Goal: Find contact information: Find contact information

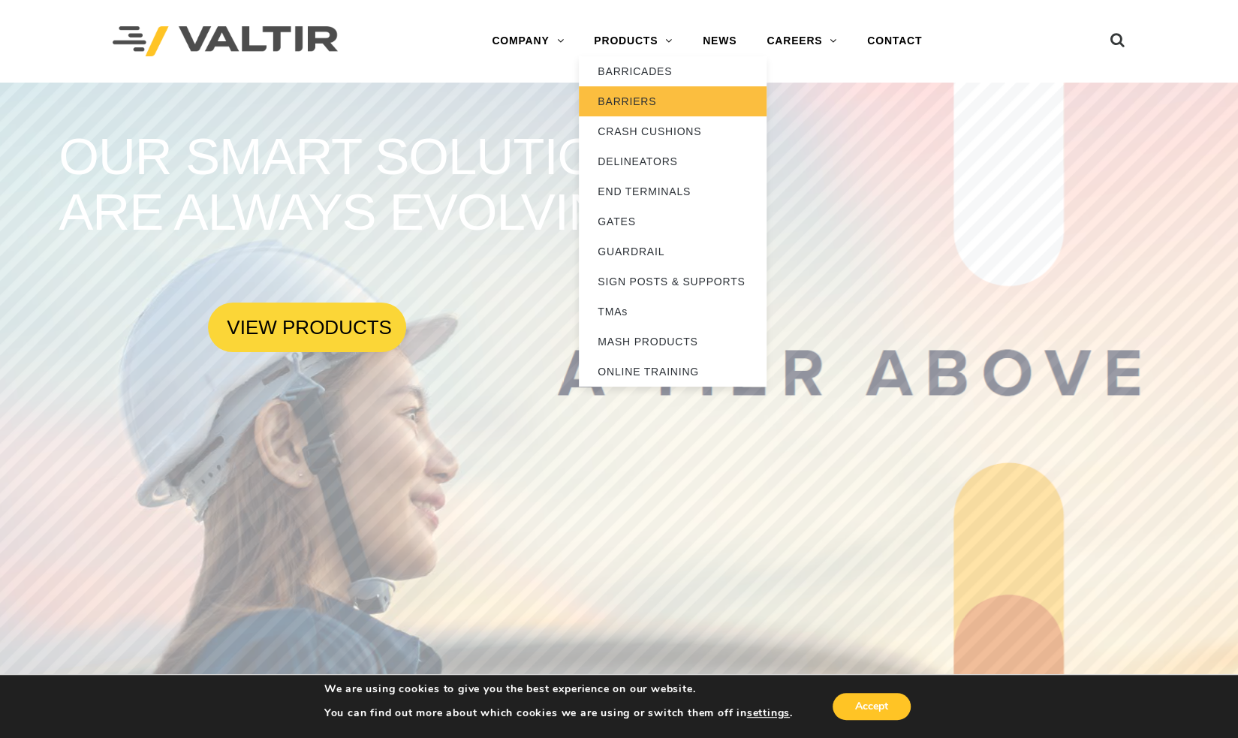
click at [649, 99] on link "BARRIERS" at bounding box center [673, 101] width 188 height 30
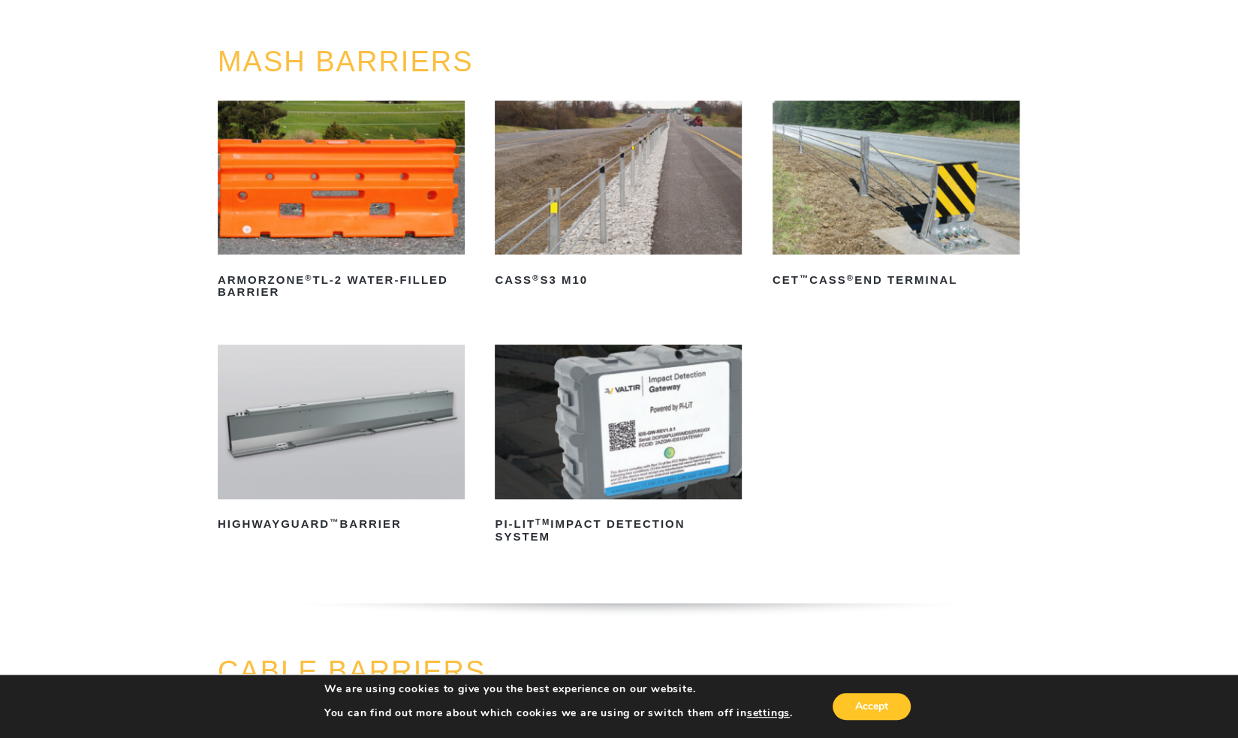
scroll to position [225, 0]
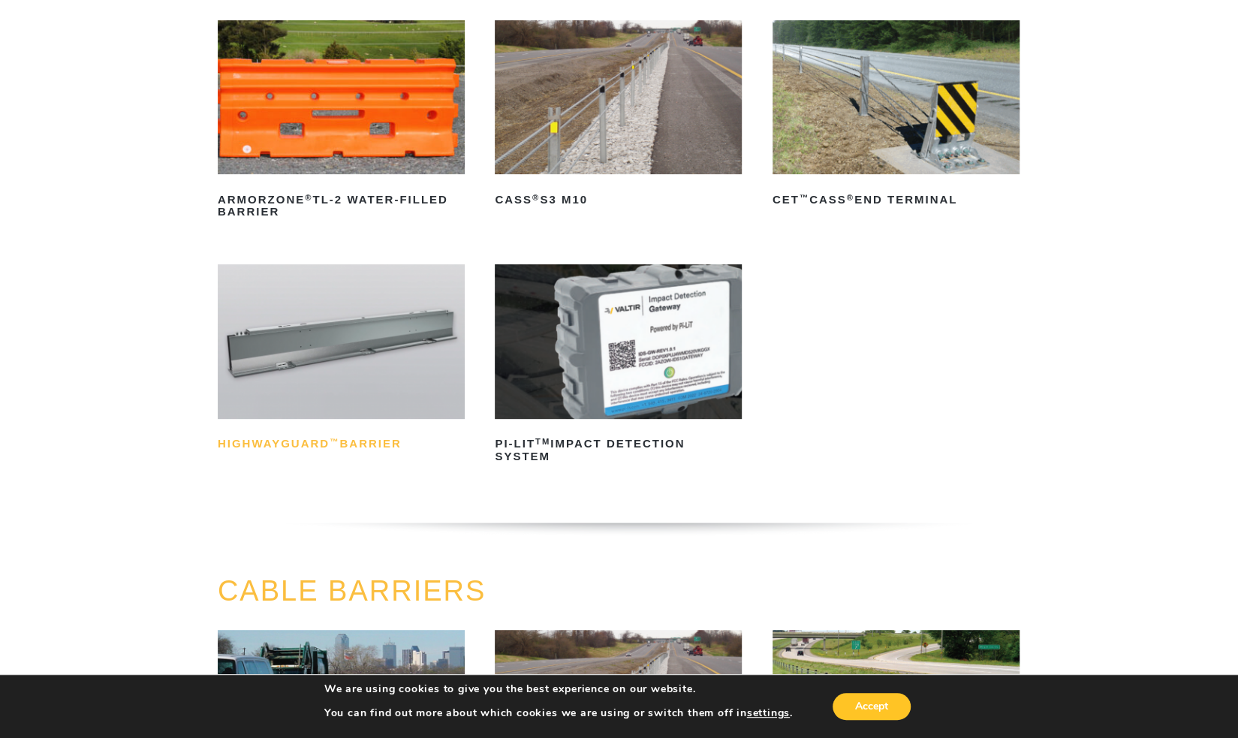
click at [362, 441] on h2 "HighwayGuard ™ Barrier" at bounding box center [341, 444] width 247 height 24
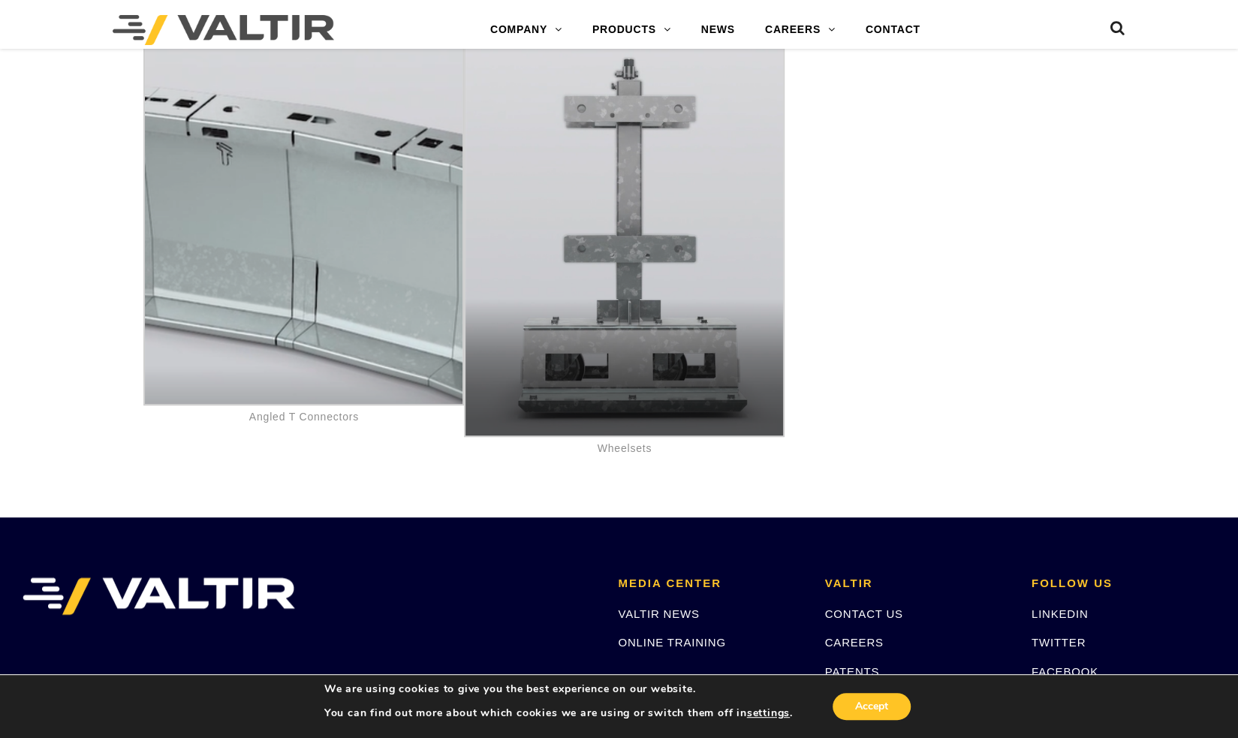
scroll to position [8034, 0]
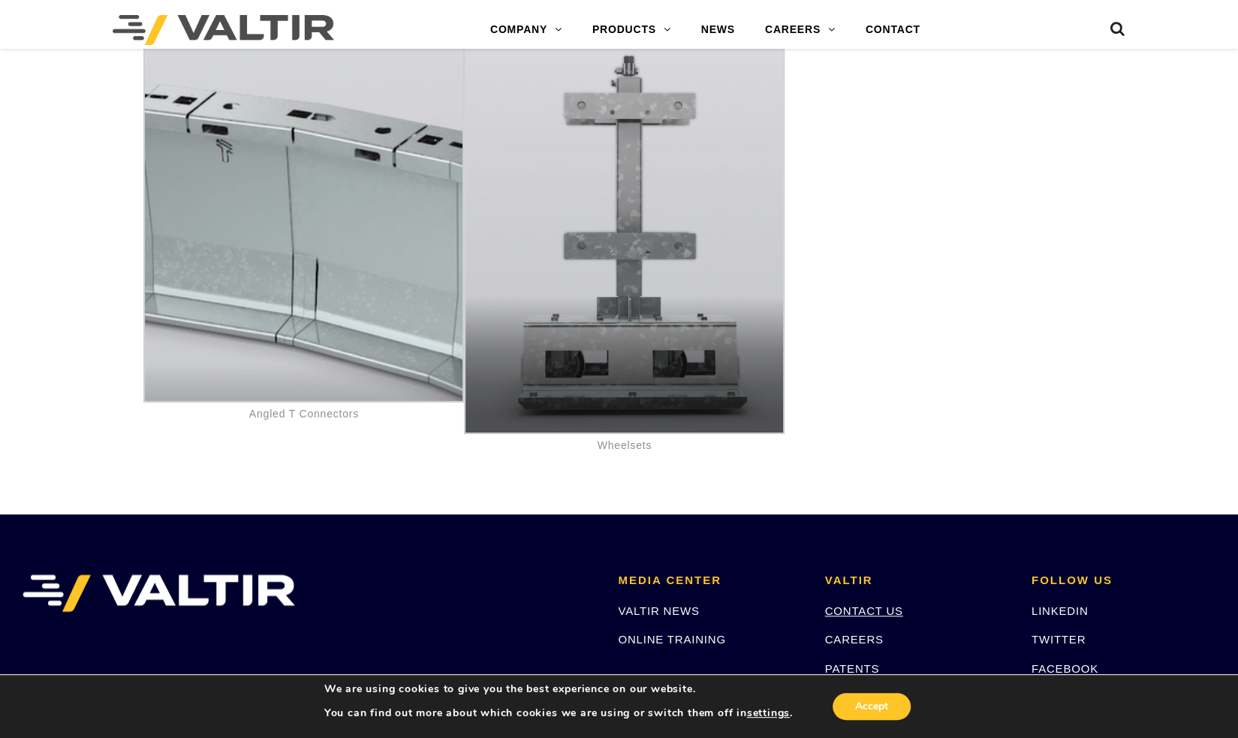
click at [862, 604] on link "CONTACT US" at bounding box center [864, 610] width 78 height 13
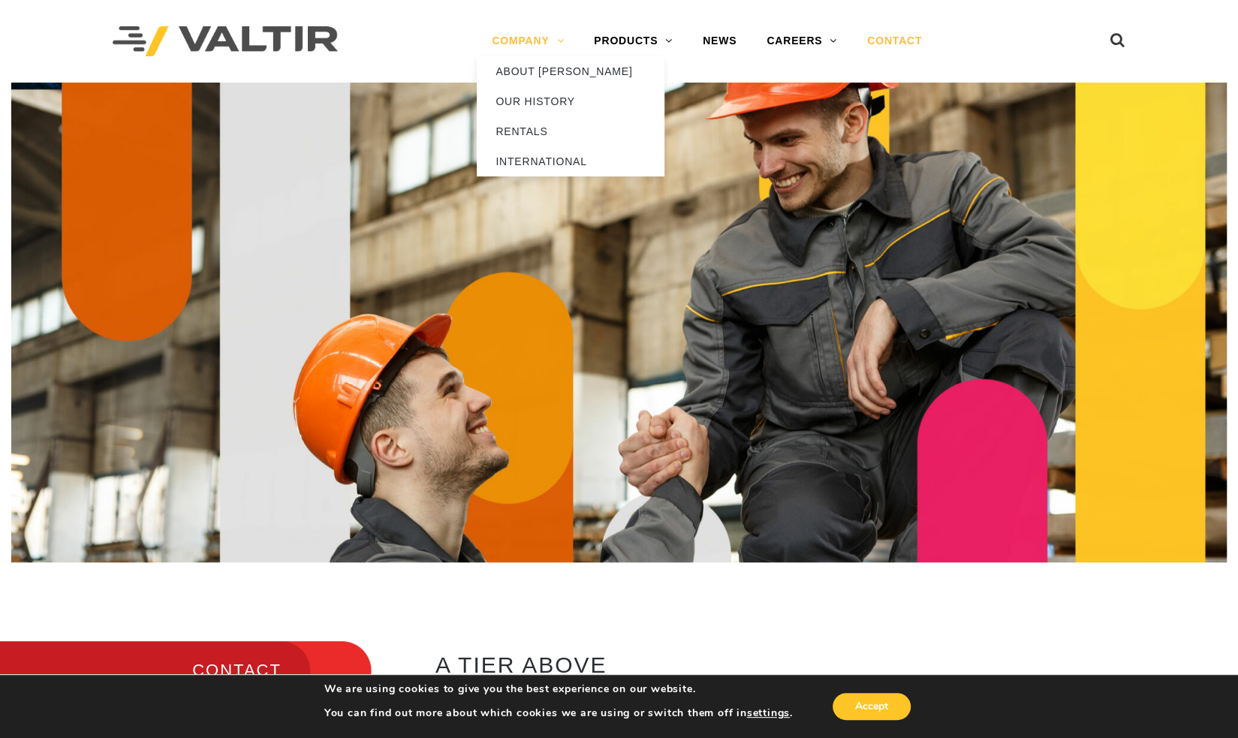
click at [559, 41] on link "COMPANY" at bounding box center [528, 41] width 102 height 30
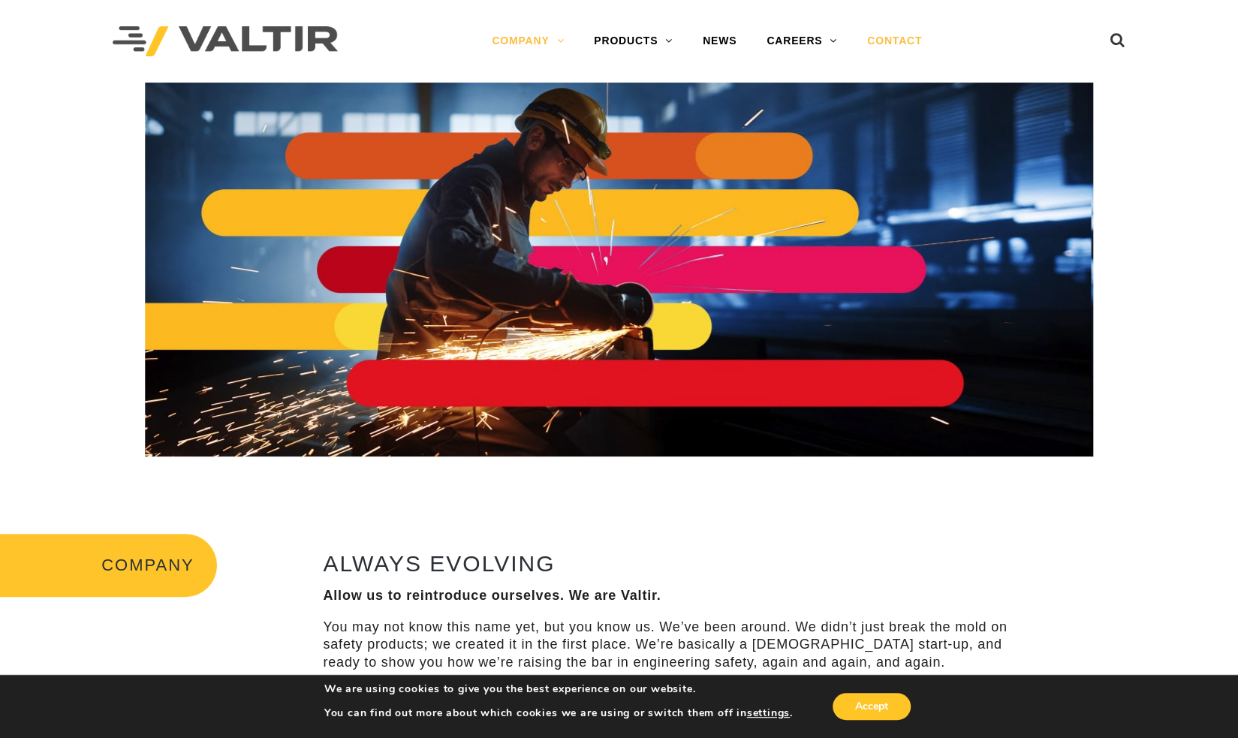
click at [904, 44] on link "CONTACT" at bounding box center [894, 41] width 85 height 30
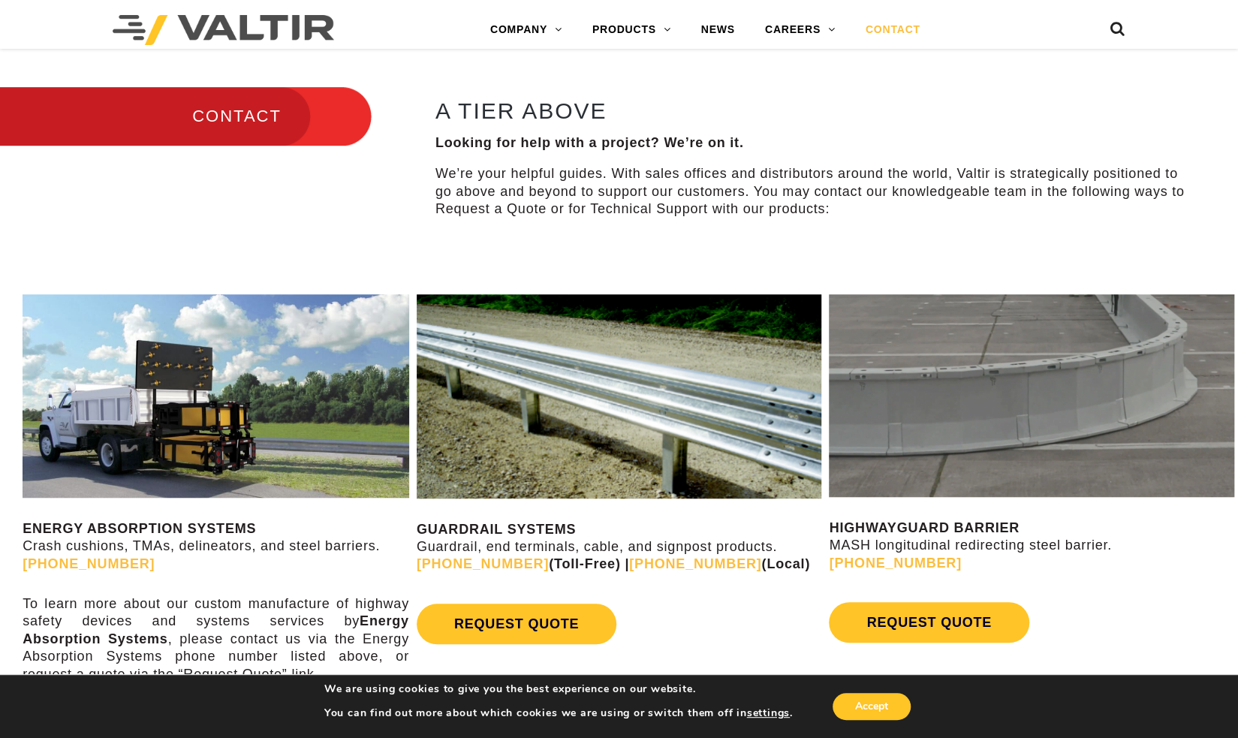
scroll to position [826, 0]
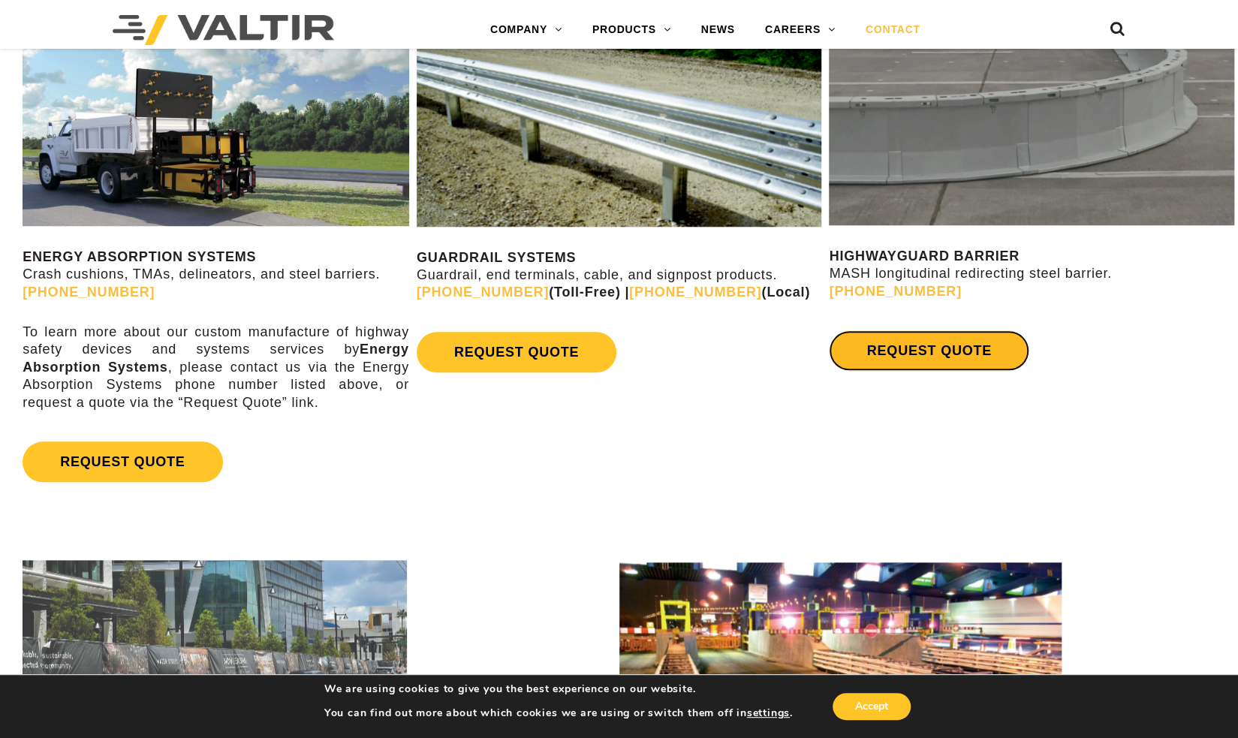
click at [914, 352] on link "REQUEST QUOTE" at bounding box center [929, 350] width 200 height 41
